Goal: Task Accomplishment & Management: Manage account settings

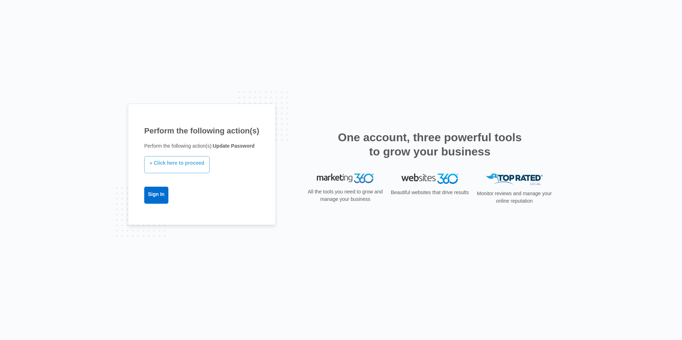
click at [176, 94] on link "» Click here to proceed" at bounding box center [176, 164] width 65 height 17
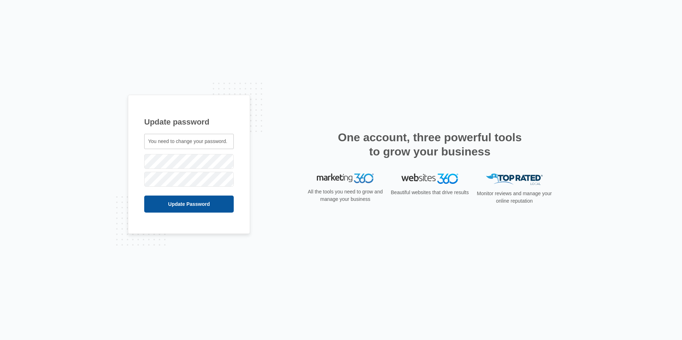
click at [191, 207] on input "Update Password" at bounding box center [188, 204] width 89 height 17
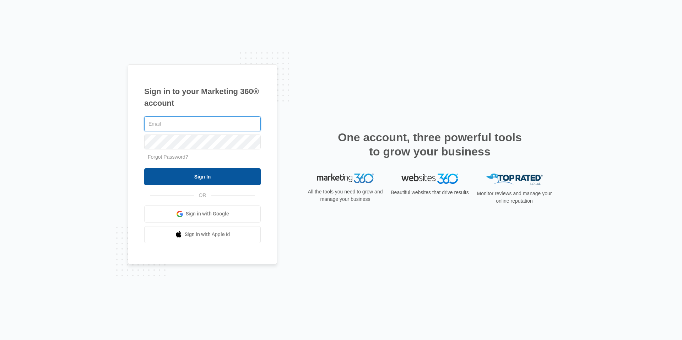
type input "[EMAIL_ADDRESS][DOMAIN_NAME]"
click at [226, 179] on input "Sign In" at bounding box center [202, 176] width 116 height 17
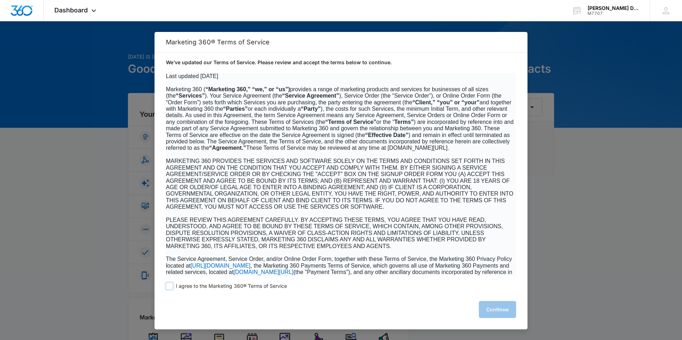
click at [169, 286] on span at bounding box center [169, 286] width 7 height 7
click at [169, 286] on input "I agree to the Marketing 360® Terms of Service" at bounding box center [169, 286] width 7 height 7
checkbox input "true"
click at [497, 308] on button "Continue" at bounding box center [497, 309] width 37 height 17
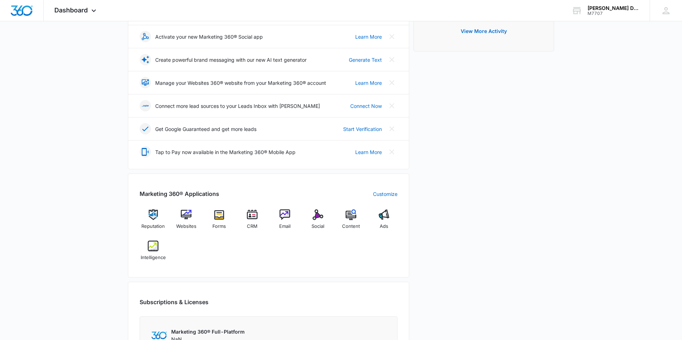
scroll to position [125, 0]
click at [186, 218] on img at bounding box center [186, 213] width 11 height 11
